Goal: Check status: Check status

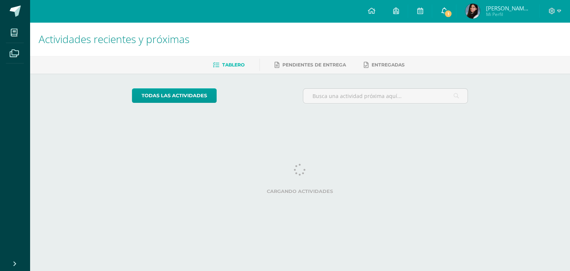
click at [445, 15] on span "1" at bounding box center [448, 14] width 8 height 8
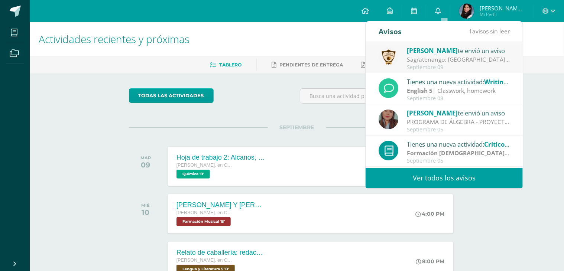
click at [448, 61] on div "Sagratenango: [GEOGRAPHIC_DATA][DATE]. "AÑO DE LUZ Y ESPERANZA" [GEOGRAPHIC_DAT…" at bounding box center [458, 59] width 103 height 9
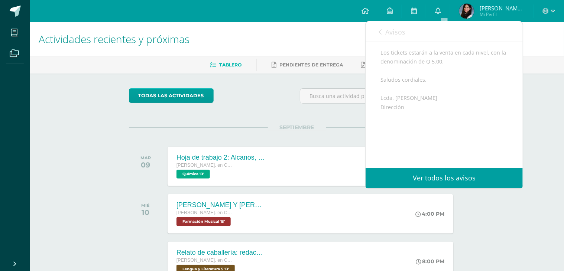
scroll to position [372, 0]
click at [532, 59] on ul "Tablero Pendientes de entrega Entregadas" at bounding box center [306, 65] width 534 height 12
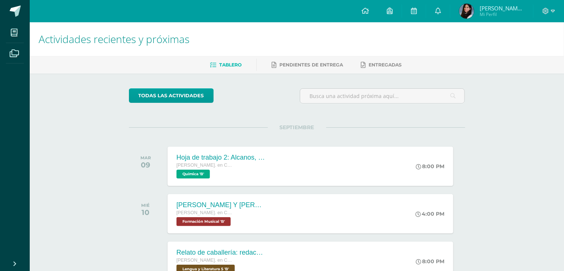
click at [495, 13] on span "Mi Perfil" at bounding box center [502, 14] width 45 height 6
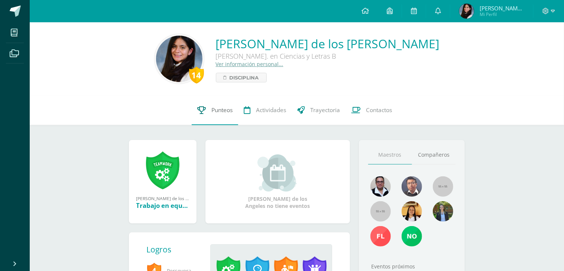
click at [208, 117] on link "Punteos" at bounding box center [215, 110] width 46 height 30
